Goal: Task Accomplishment & Management: Manage account settings

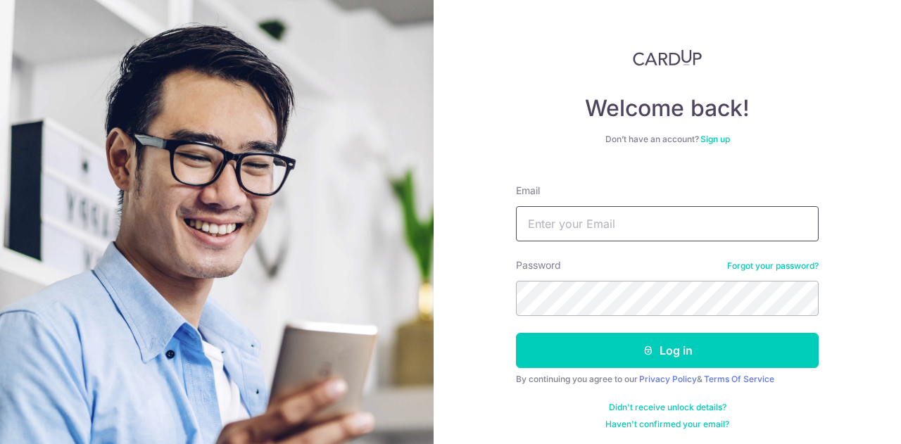
click at [547, 227] on input "Email" at bounding box center [667, 223] width 303 height 35
type input "[EMAIL_ADDRESS][DOMAIN_NAME]"
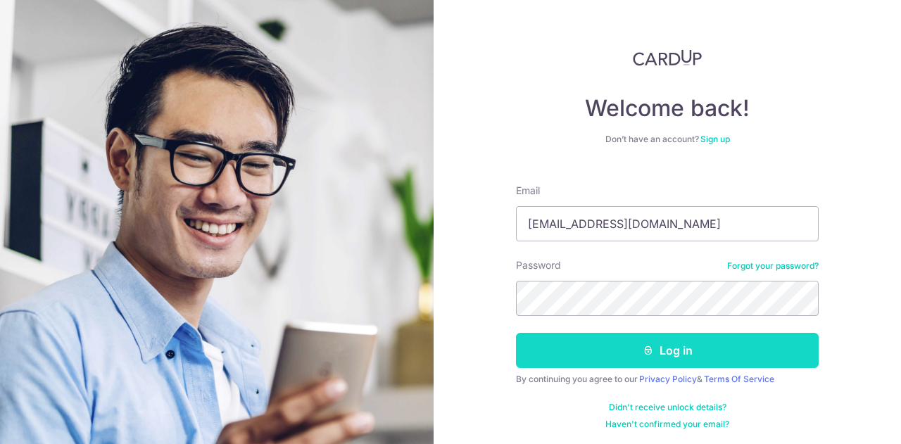
click at [690, 350] on button "Log in" at bounding box center [667, 350] width 303 height 35
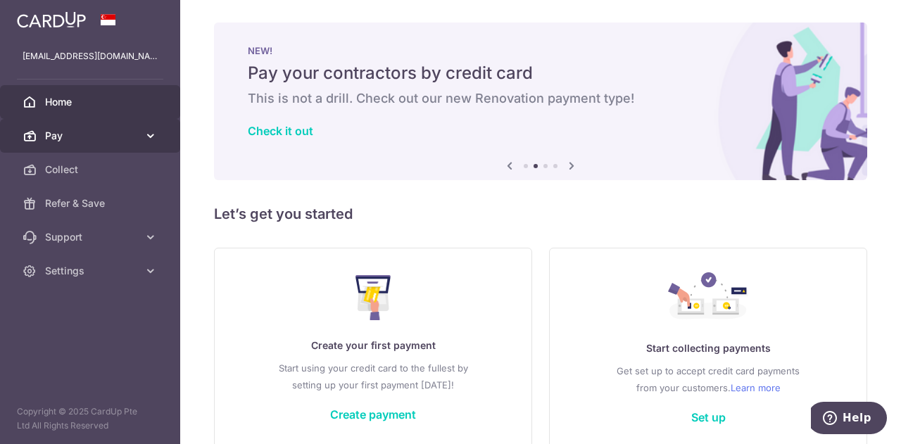
click at [56, 129] on span "Pay" at bounding box center [91, 136] width 93 height 14
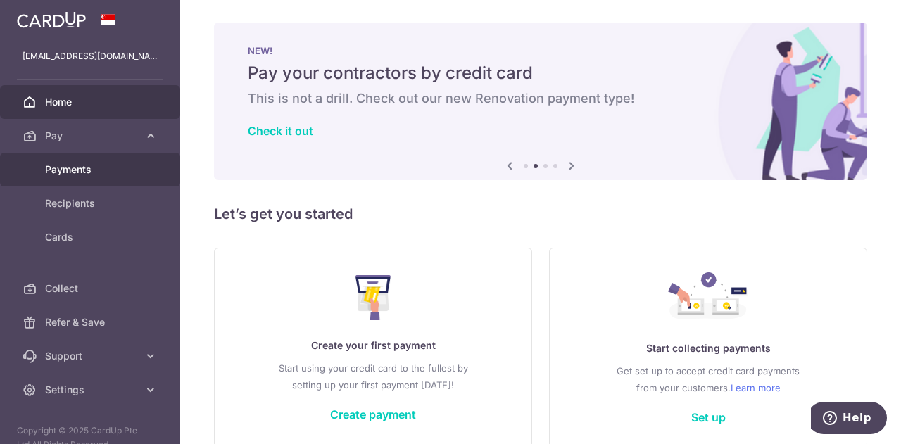
click at [66, 174] on span "Payments" at bounding box center [91, 170] width 93 height 14
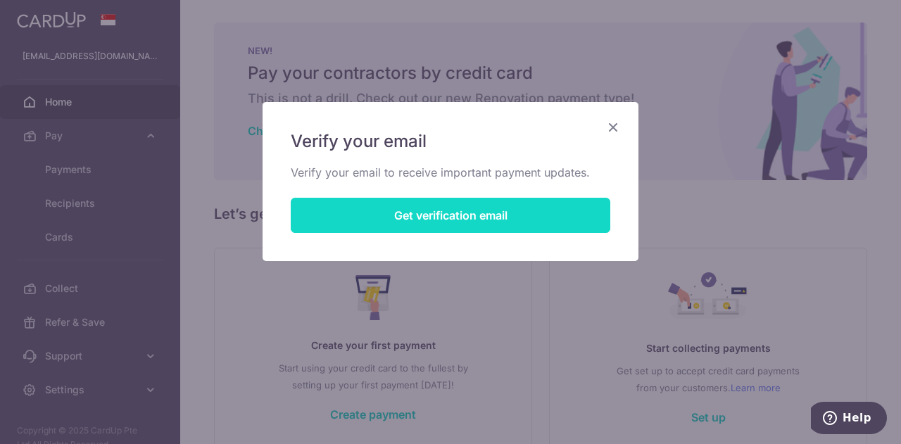
click at [431, 209] on button "Get verification email" at bounding box center [451, 215] width 320 height 35
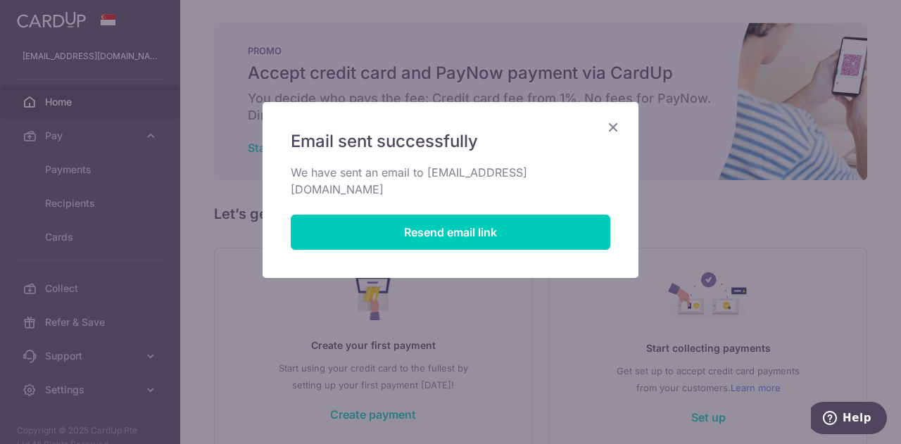
click at [384, 42] on div "Email sent successfully We have sent an email to acekidzgroup@gmail.com Resend …" at bounding box center [450, 222] width 901 height 444
click at [611, 122] on icon "Close" at bounding box center [613, 127] width 17 height 18
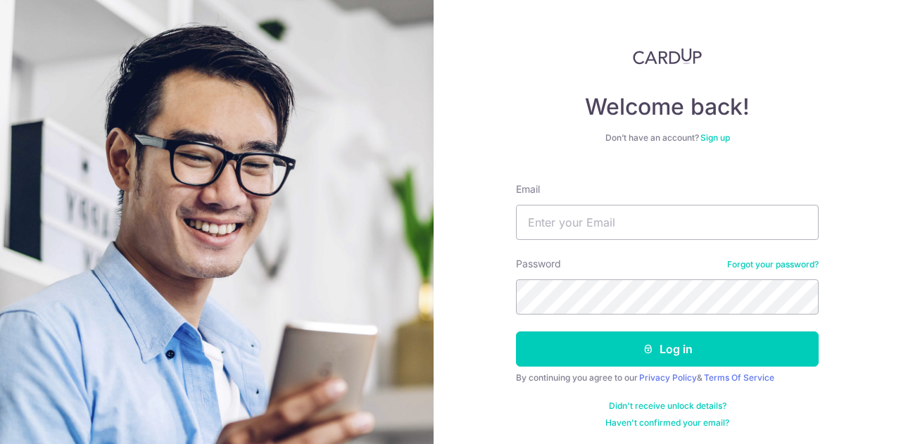
scroll to position [2, 0]
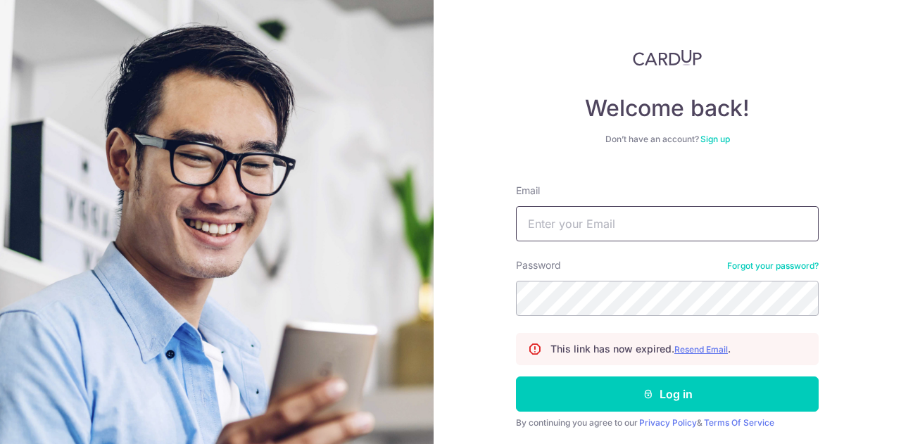
click at [619, 227] on input "Email" at bounding box center [667, 223] width 303 height 35
type input "[EMAIL_ADDRESS][DOMAIN_NAME]"
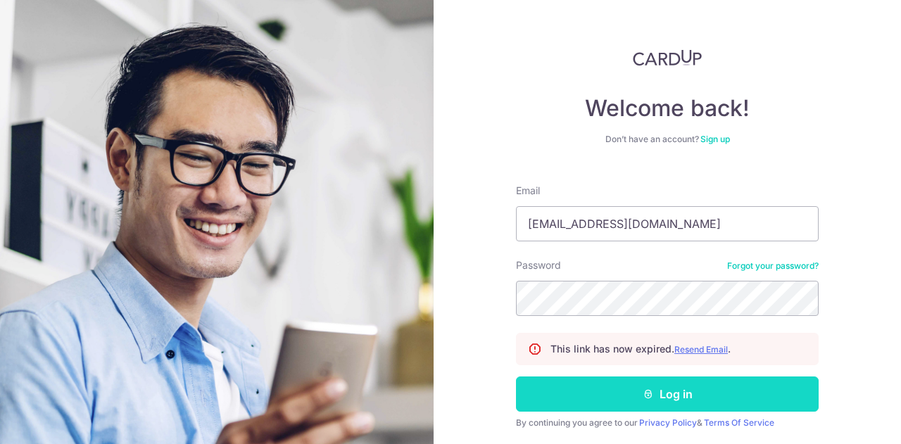
click at [667, 391] on button "Log in" at bounding box center [667, 394] width 303 height 35
